Goal: Task Accomplishment & Management: Manage account settings

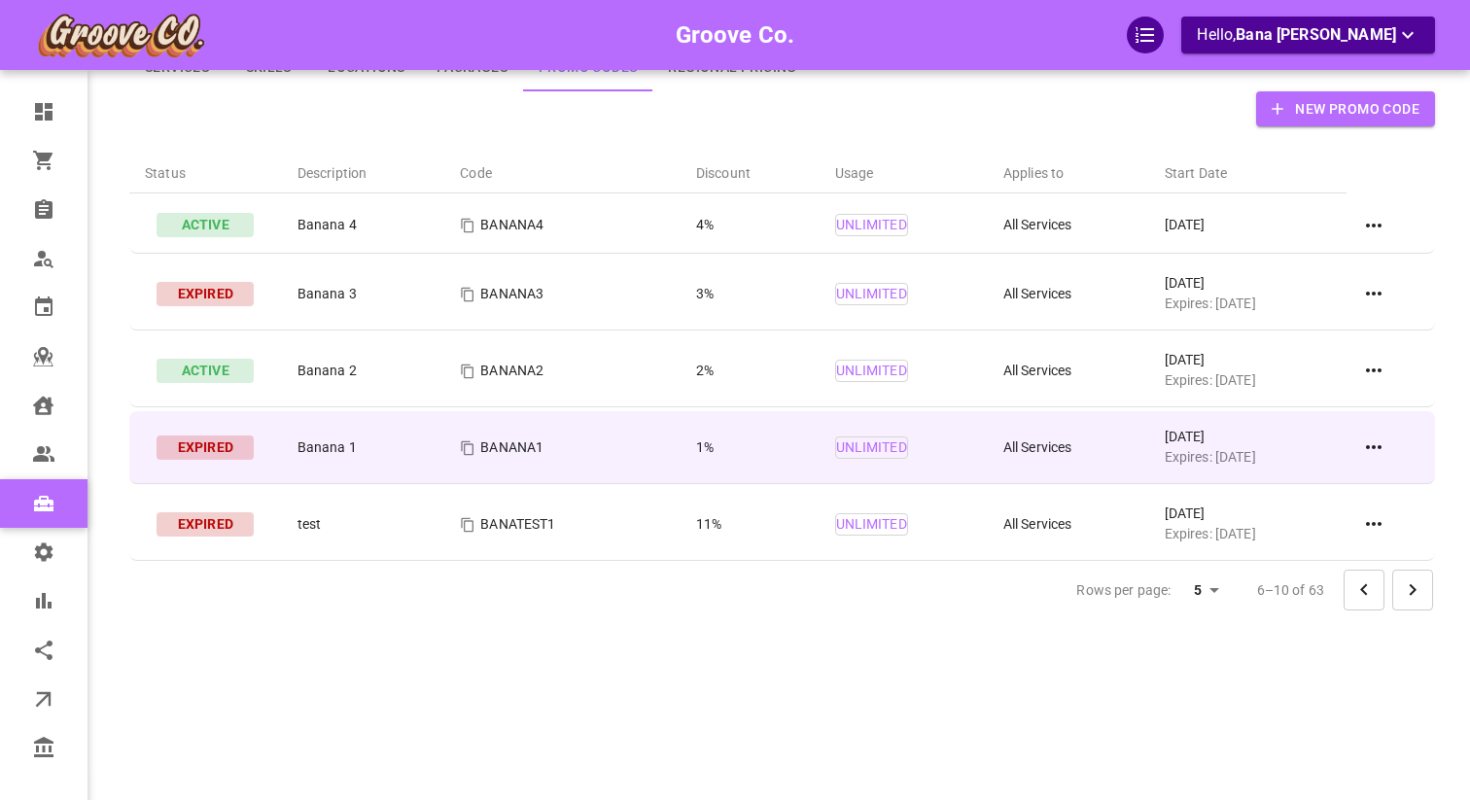
scroll to position [101, 0]
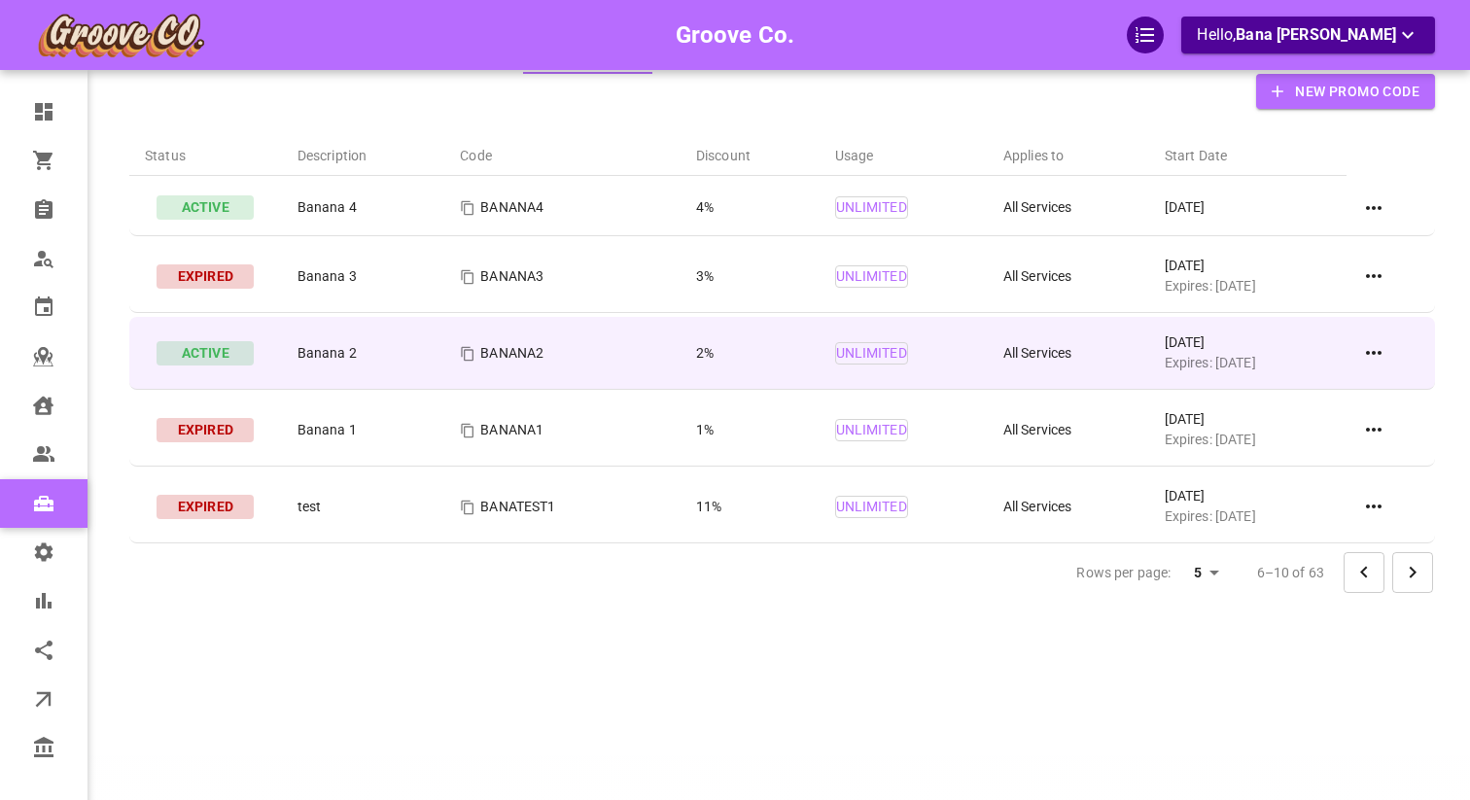
click at [1374, 358] on icon at bounding box center [1373, 352] width 23 height 23
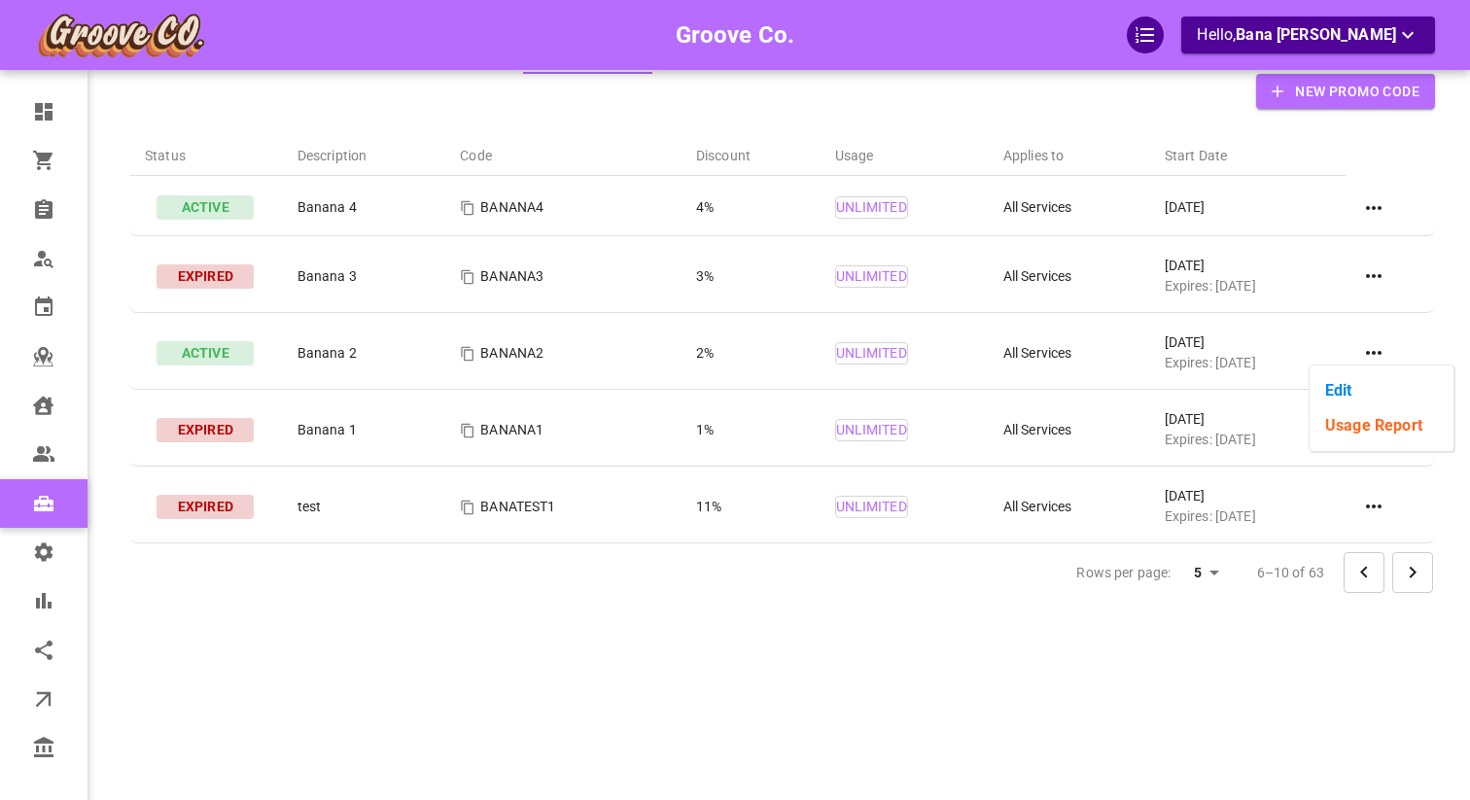
click at [1367, 393] on li "Edit" at bounding box center [1381, 390] width 144 height 35
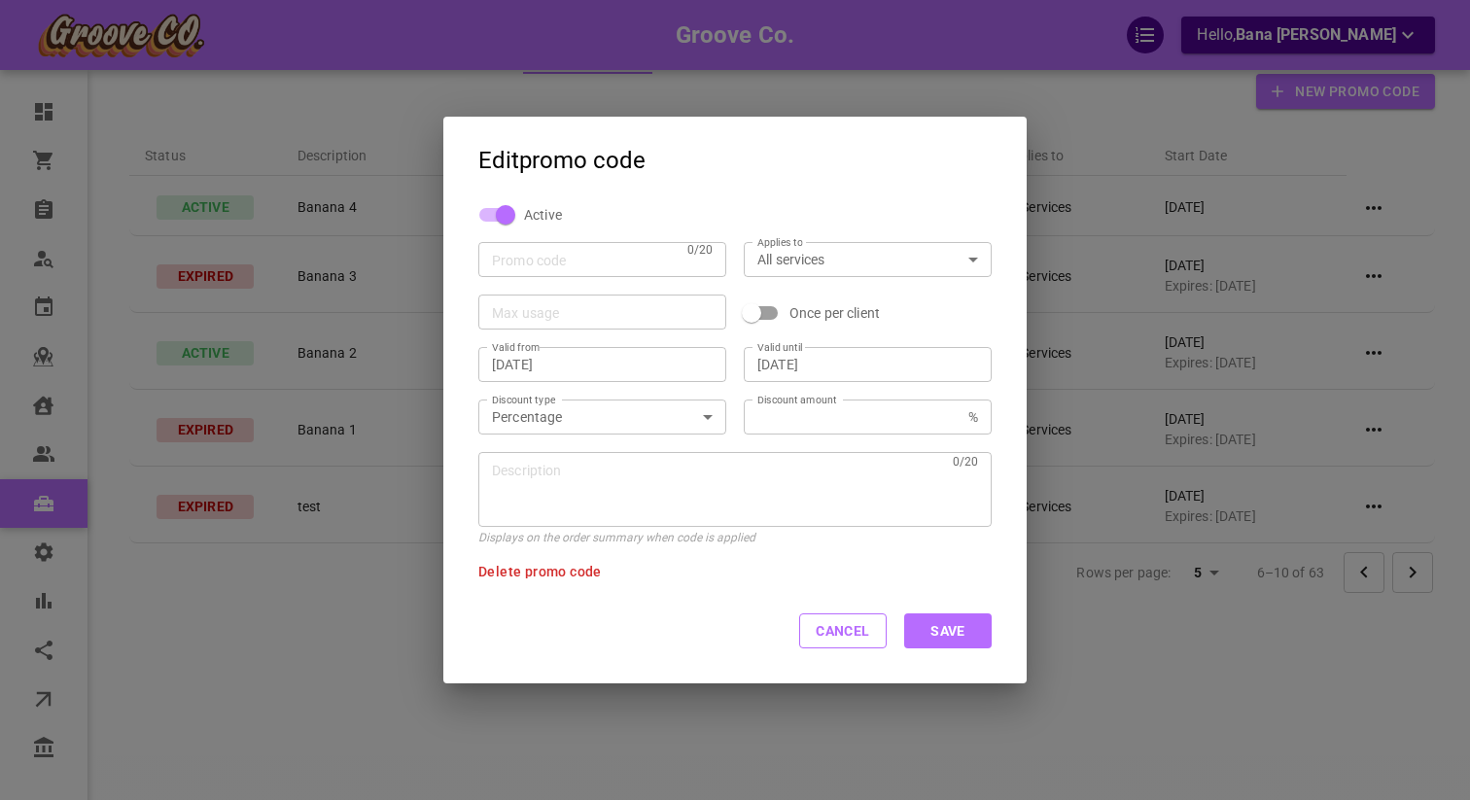
type input "BANANA2"
type input "[DATE]"
type input "2"
type textarea "Banana 2"
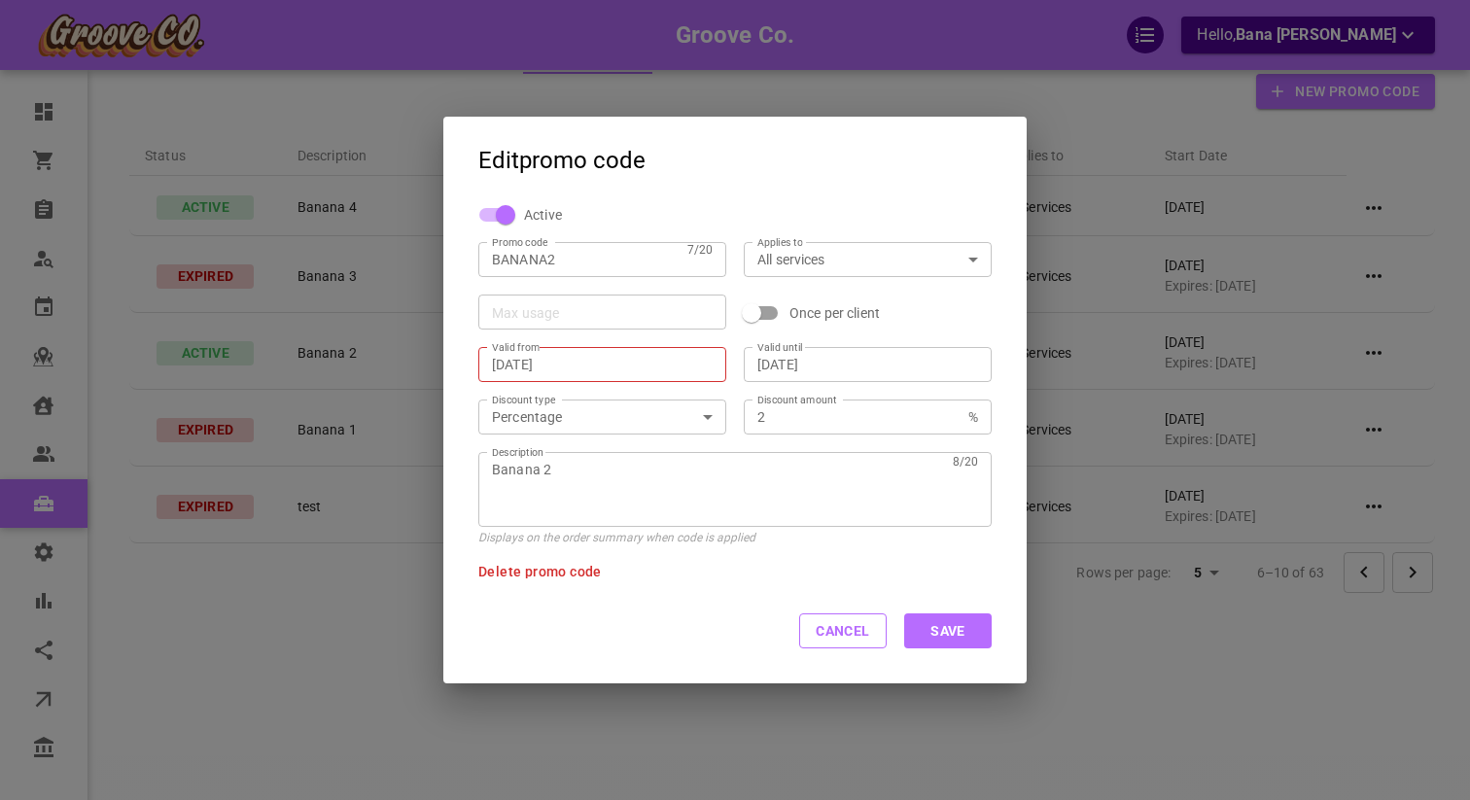
click at [846, 371] on input "[DATE]" at bounding box center [867, 364] width 221 height 19
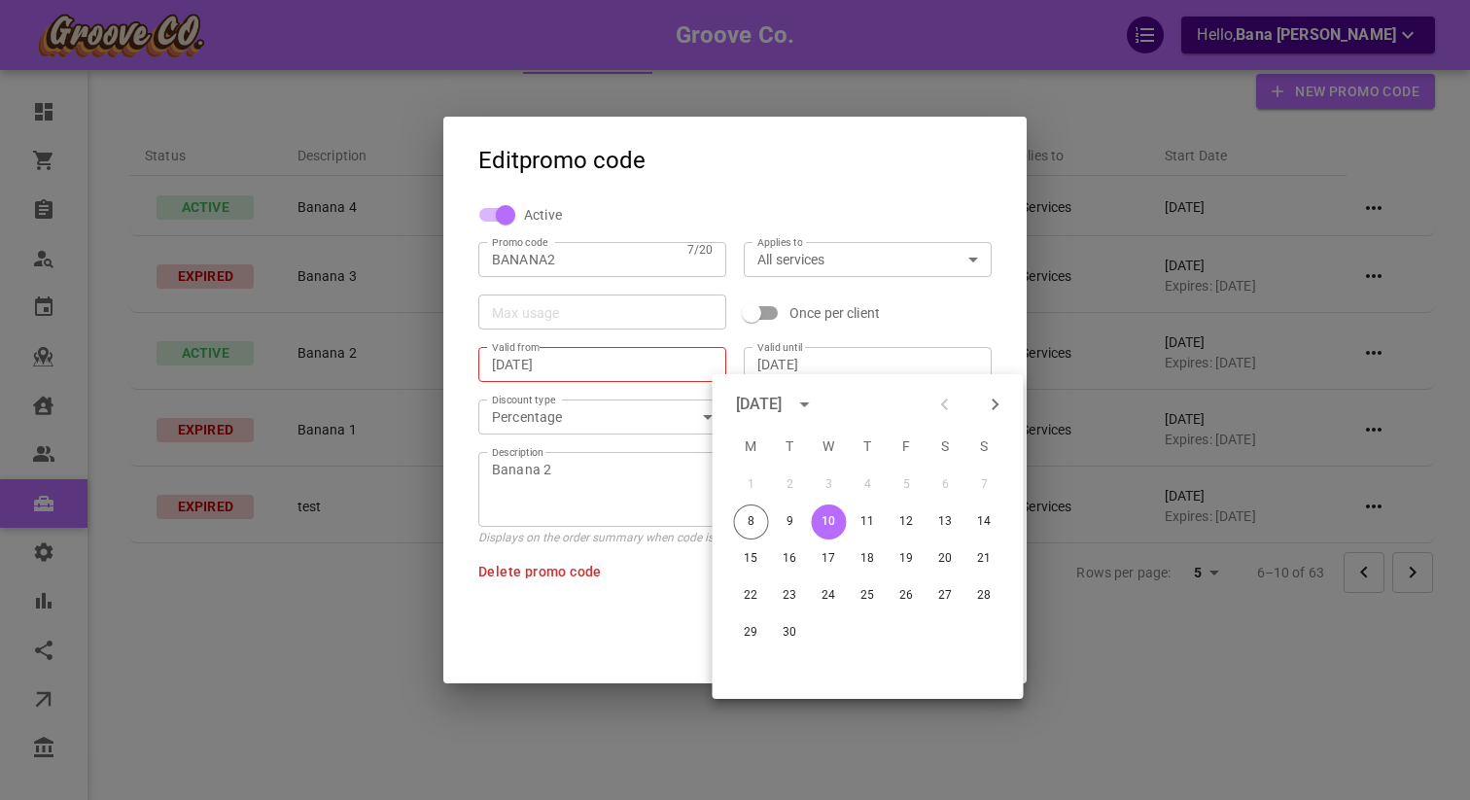
click at [846, 371] on input "[DATE]" at bounding box center [867, 364] width 221 height 19
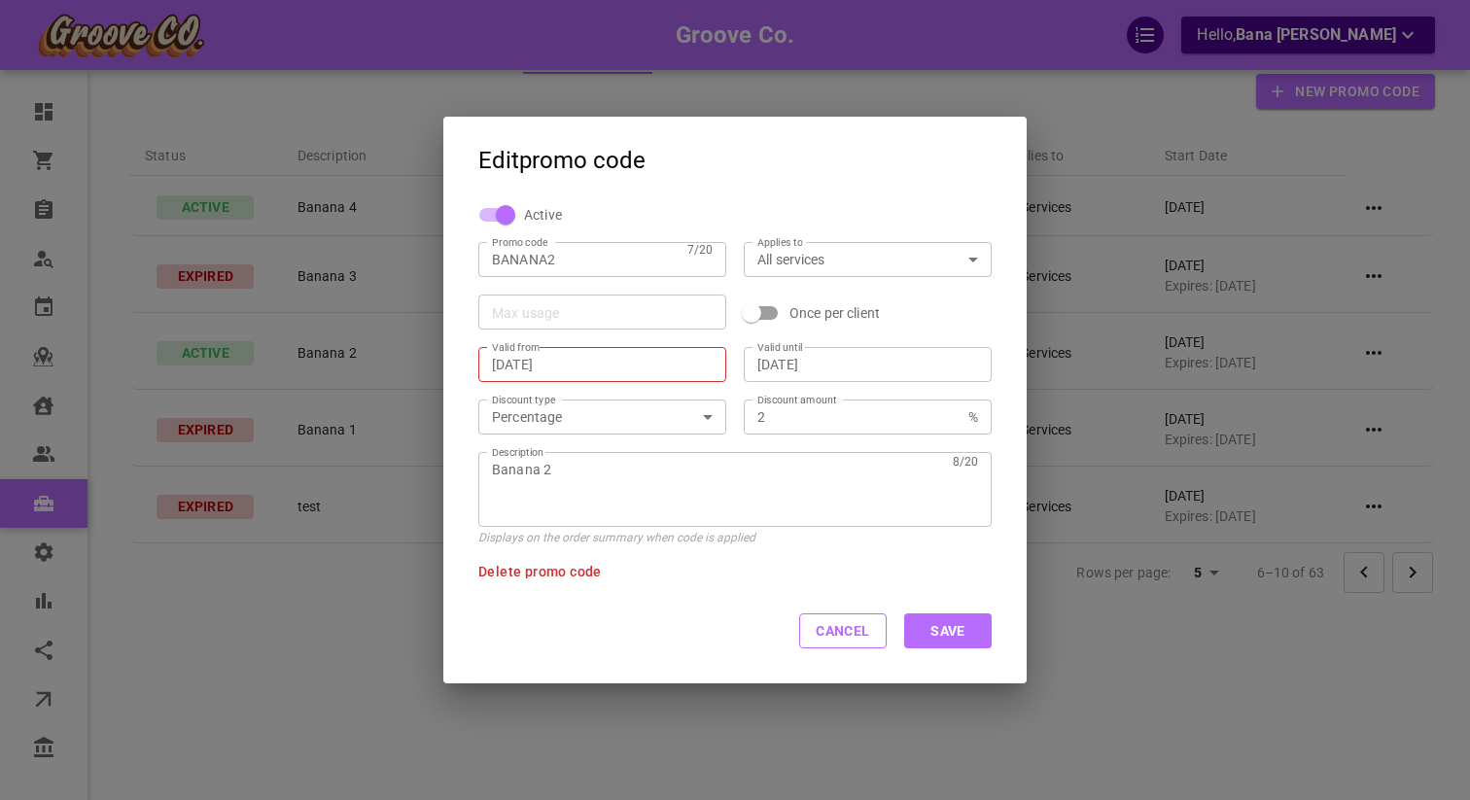
click at [896, 323] on div "Max usage Max usage Once per client" at bounding box center [726, 303] width 531 height 52
click at [570, 370] on input "[DATE]" at bounding box center [602, 364] width 221 height 19
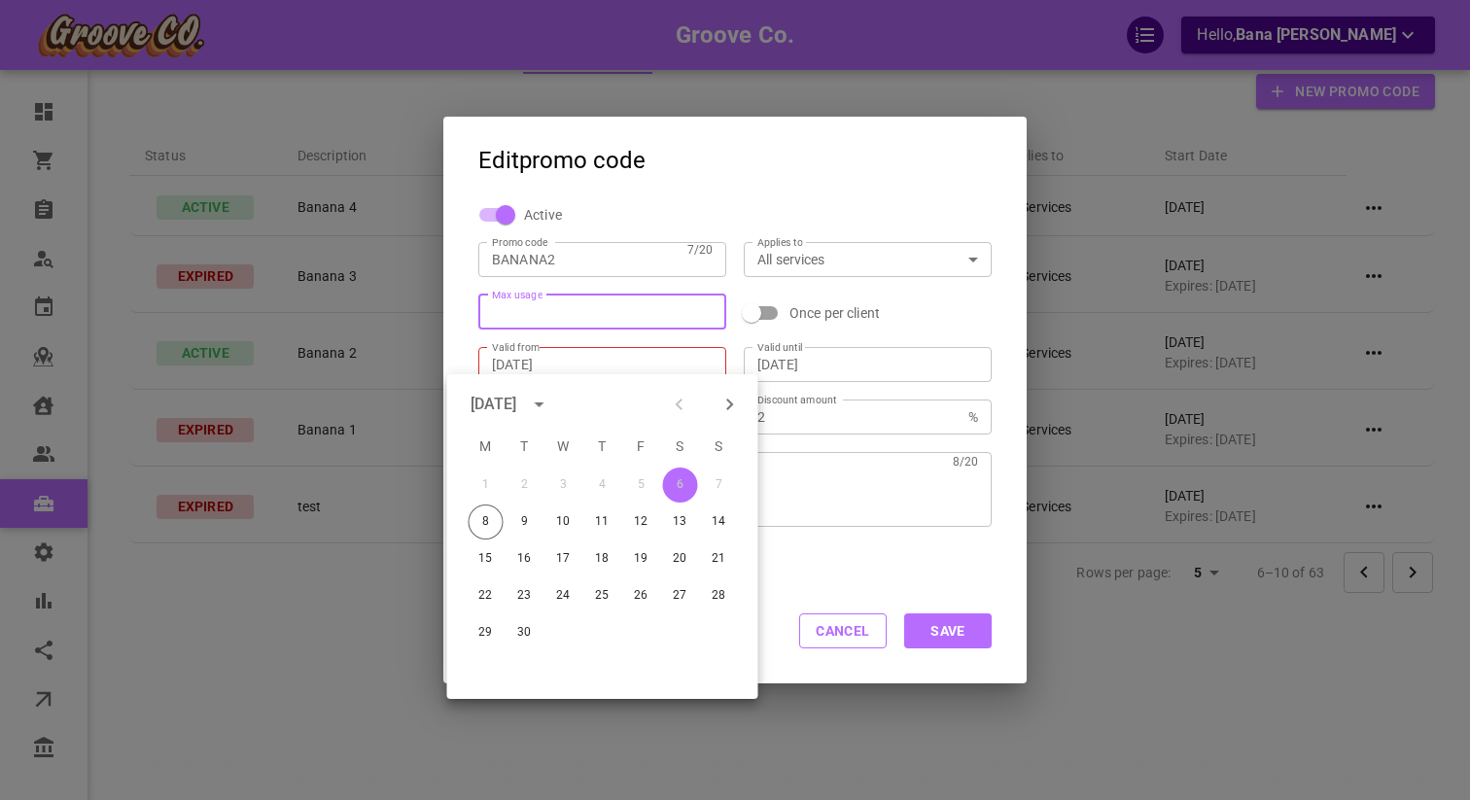
click at [665, 317] on input "Max usage" at bounding box center [602, 311] width 221 height 19
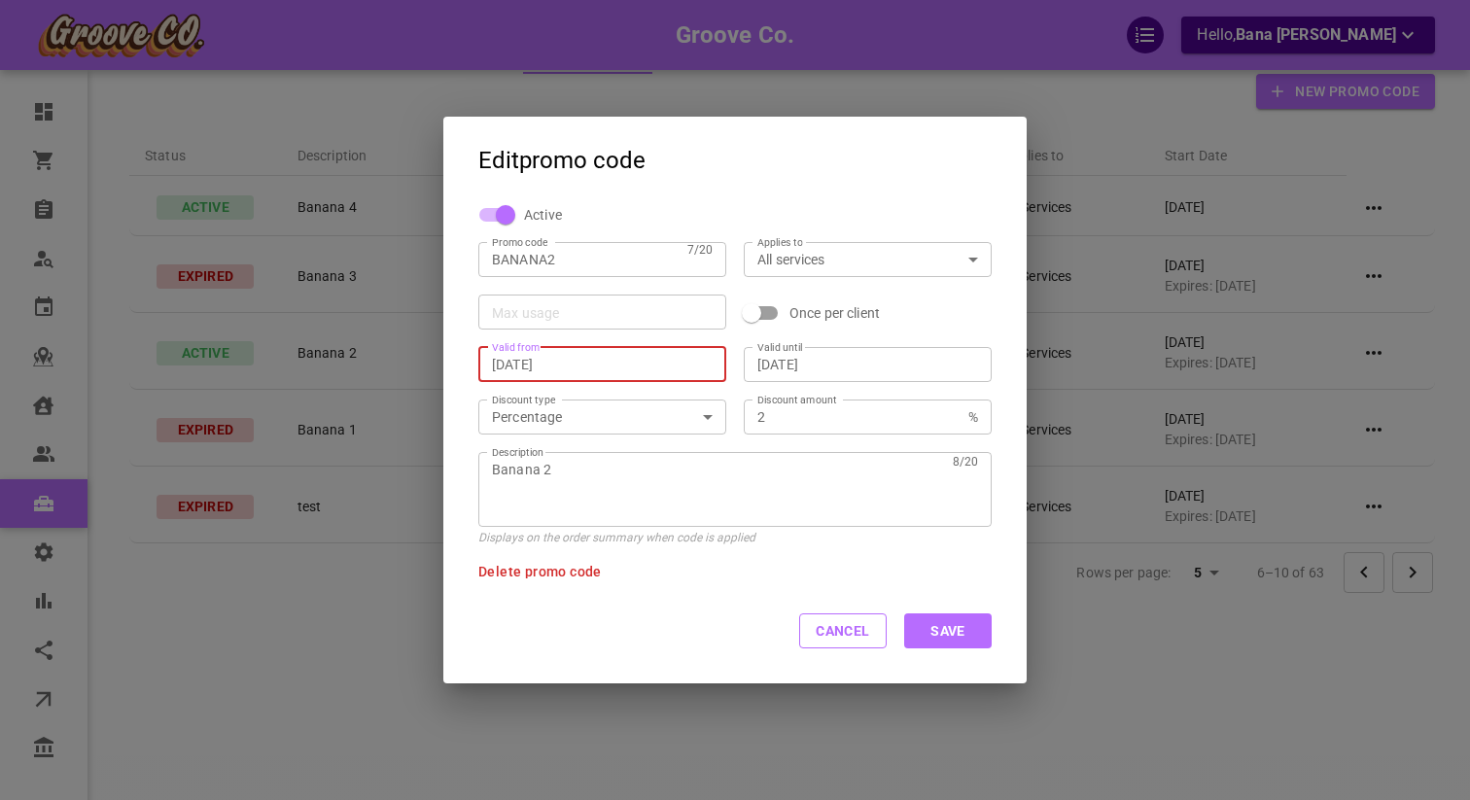
click at [662, 362] on input "[DATE]" at bounding box center [602, 364] width 221 height 19
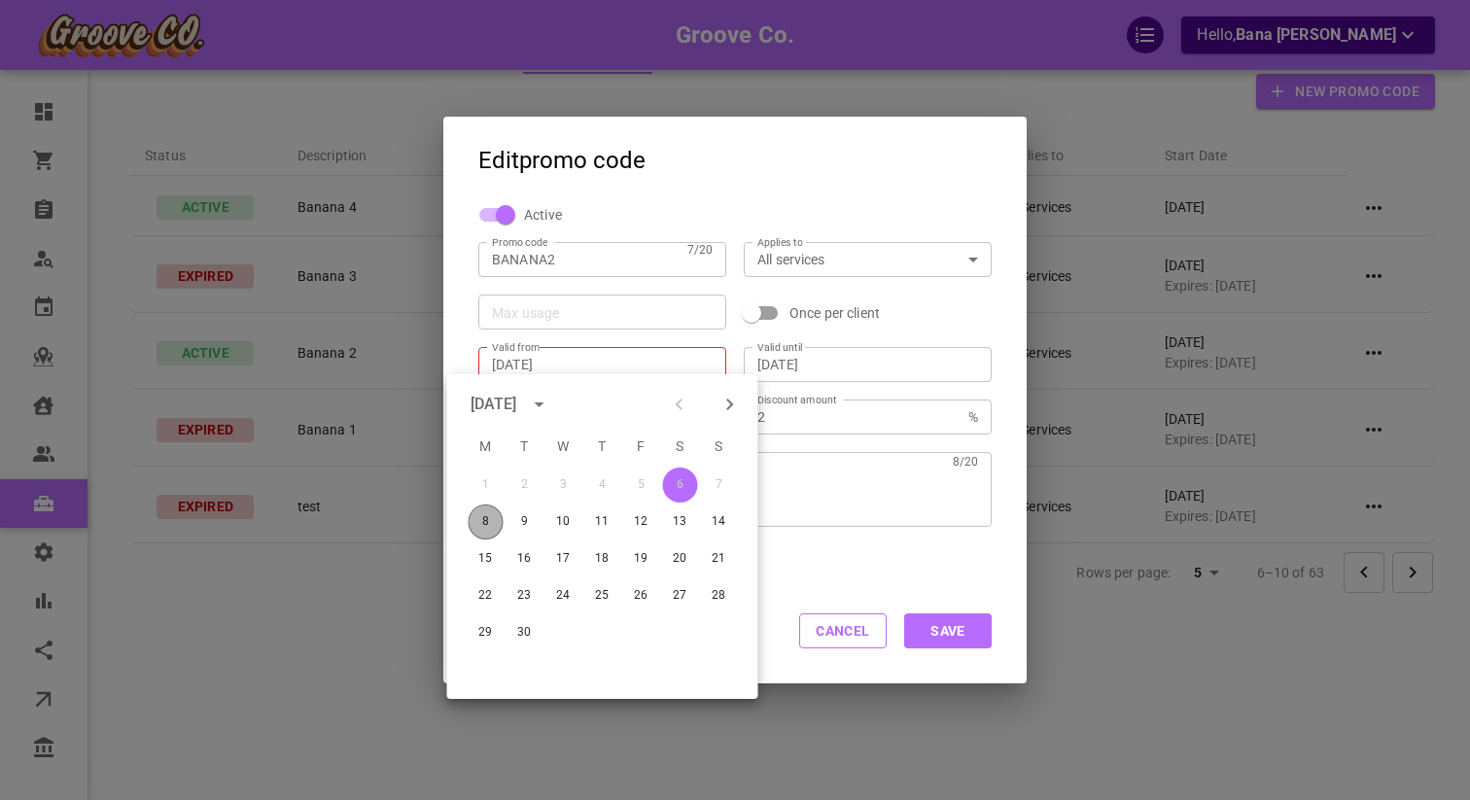
click at [494, 522] on button "8" at bounding box center [485, 521] width 35 height 35
type input "[DATE]"
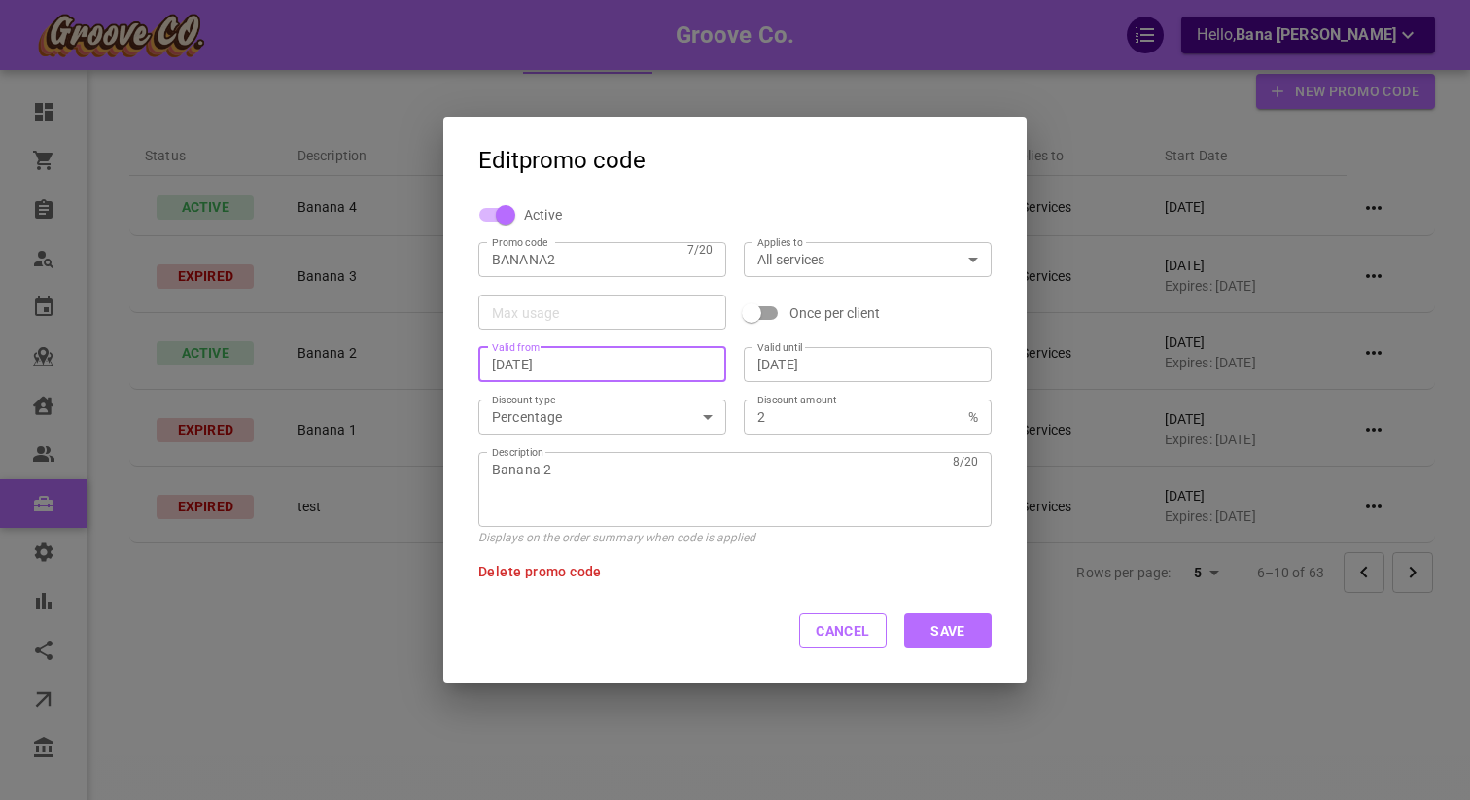
click at [875, 369] on input "[DATE]" at bounding box center [867, 364] width 221 height 19
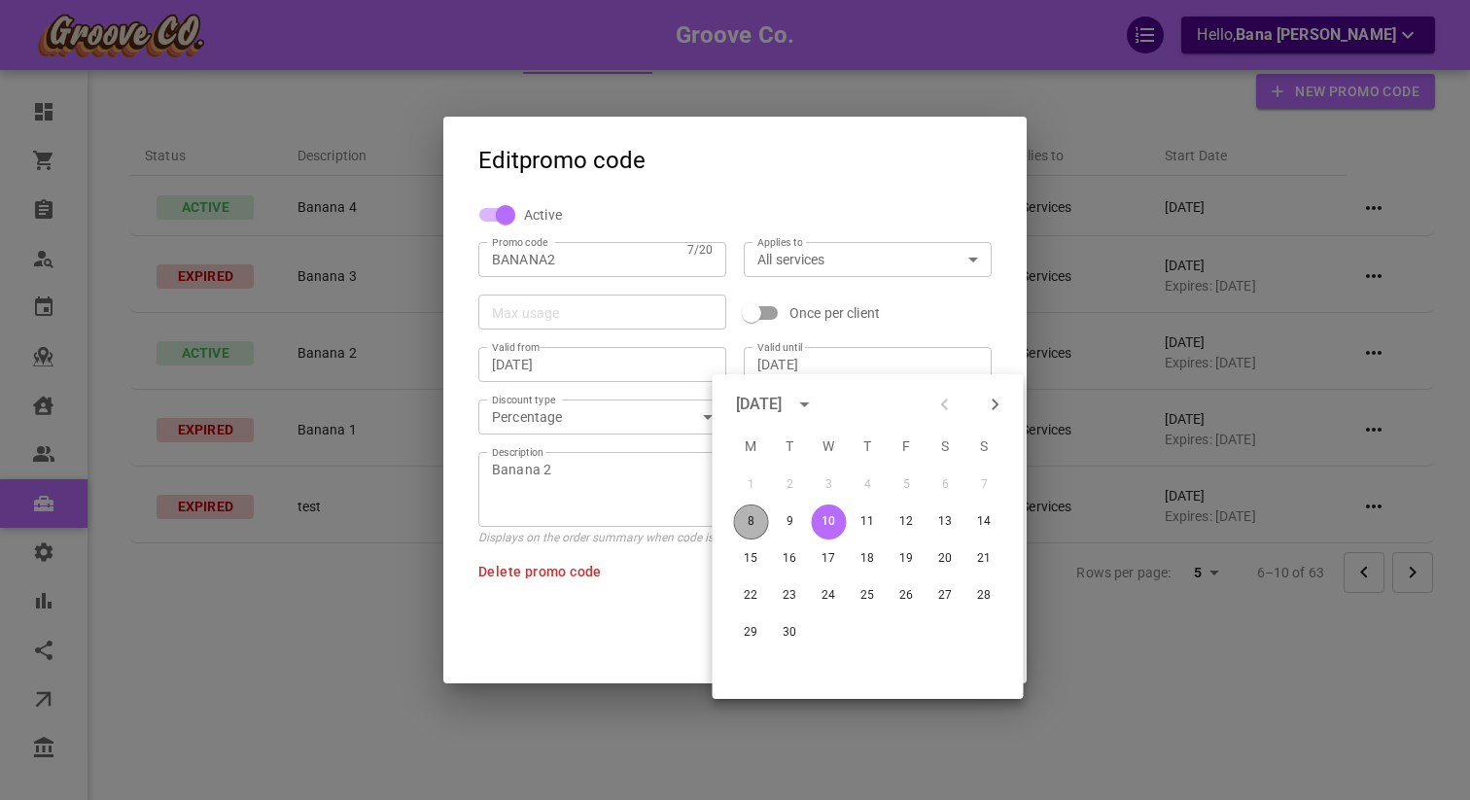
click at [754, 524] on button "8" at bounding box center [751, 521] width 35 height 35
type input "[DATE]"
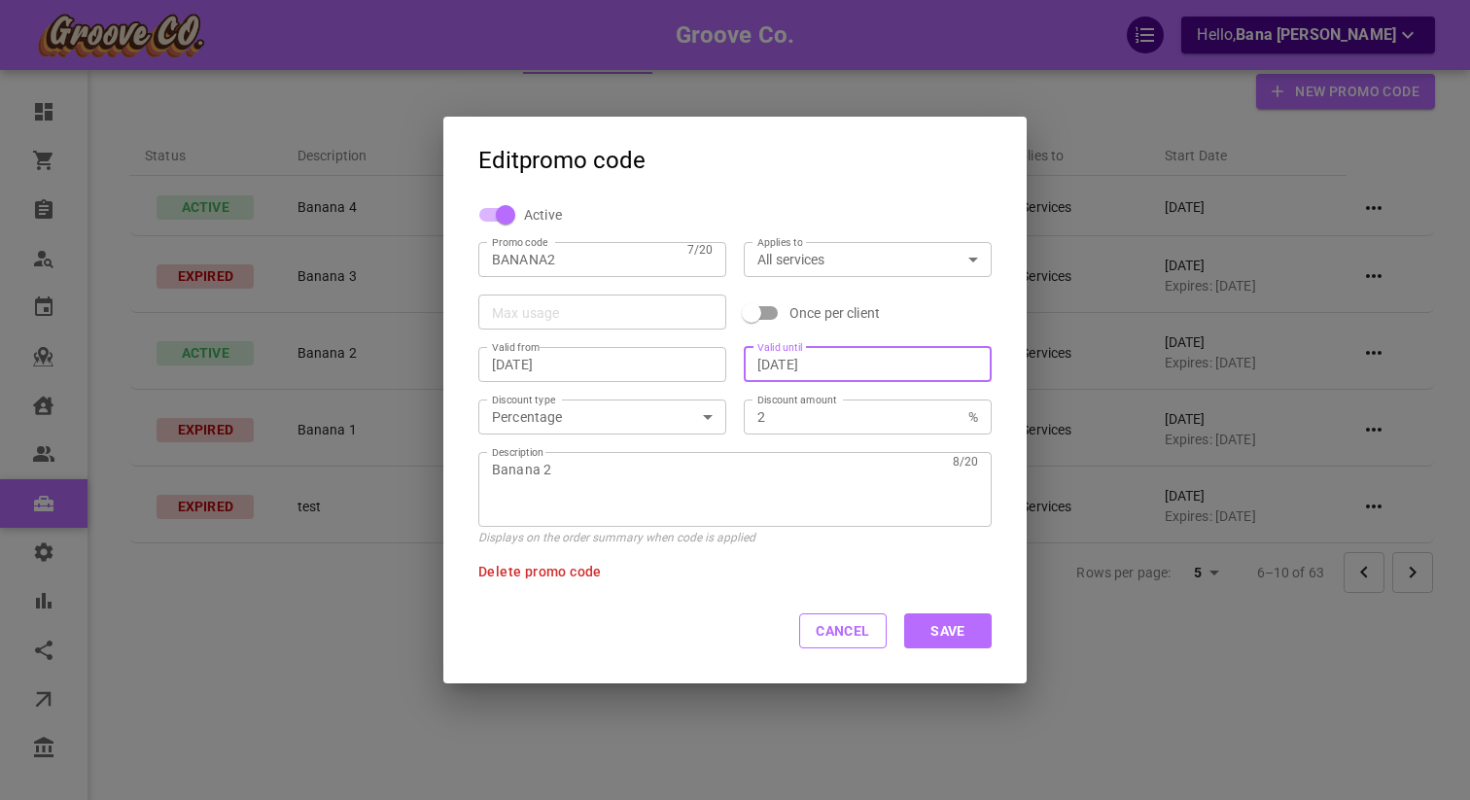
click at [958, 635] on button "Save" at bounding box center [947, 630] width 87 height 35
